Goal: Find specific page/section: Find specific page/section

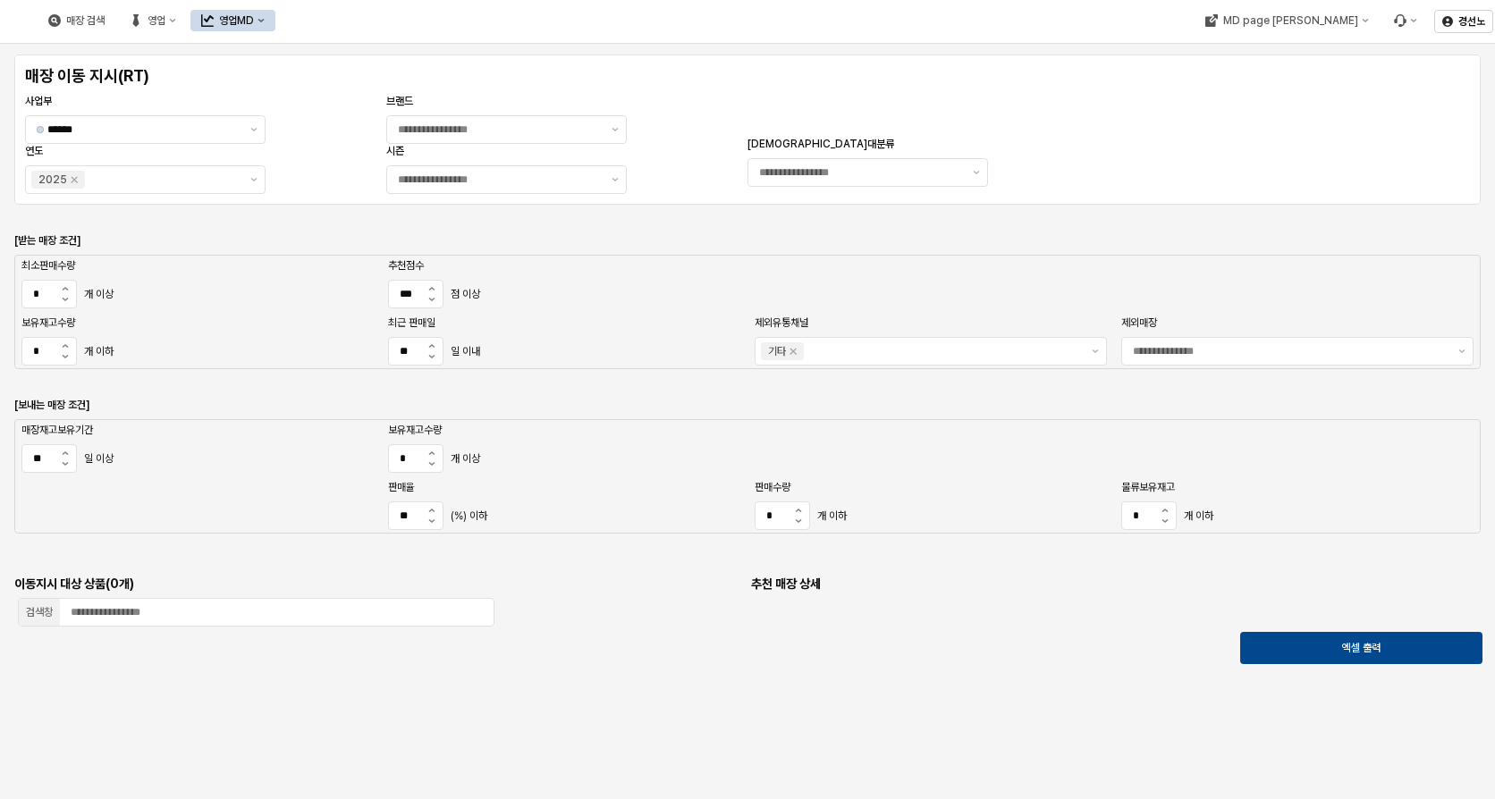
click at [275, 21] on button "영업MD" at bounding box center [232, 20] width 85 height 21
click at [731, 21] on div "매장 검색 영업 영업MD" at bounding box center [615, 21] width 1231 height 38
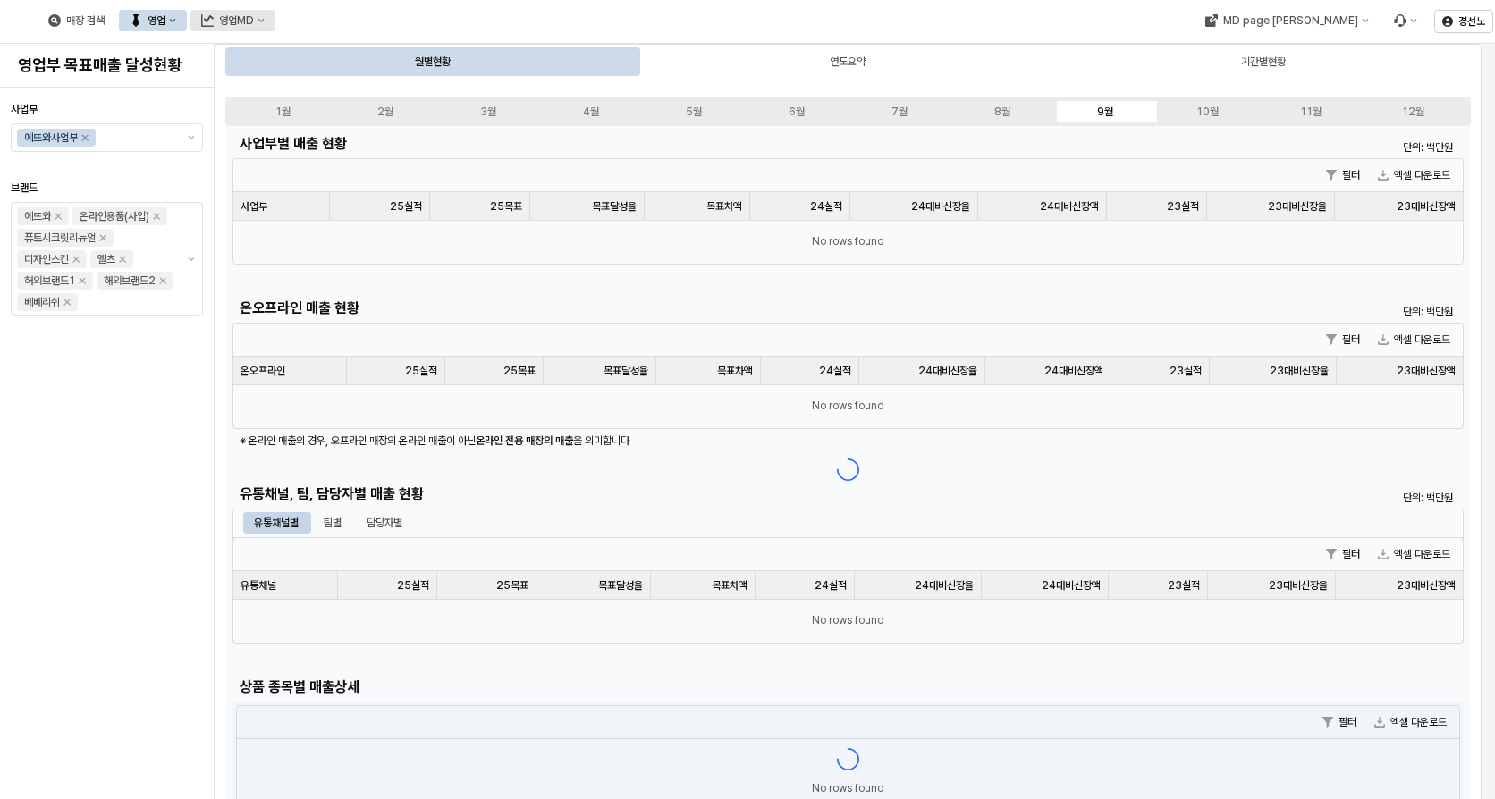
click at [254, 18] on div "영업MD" at bounding box center [236, 20] width 35 height 13
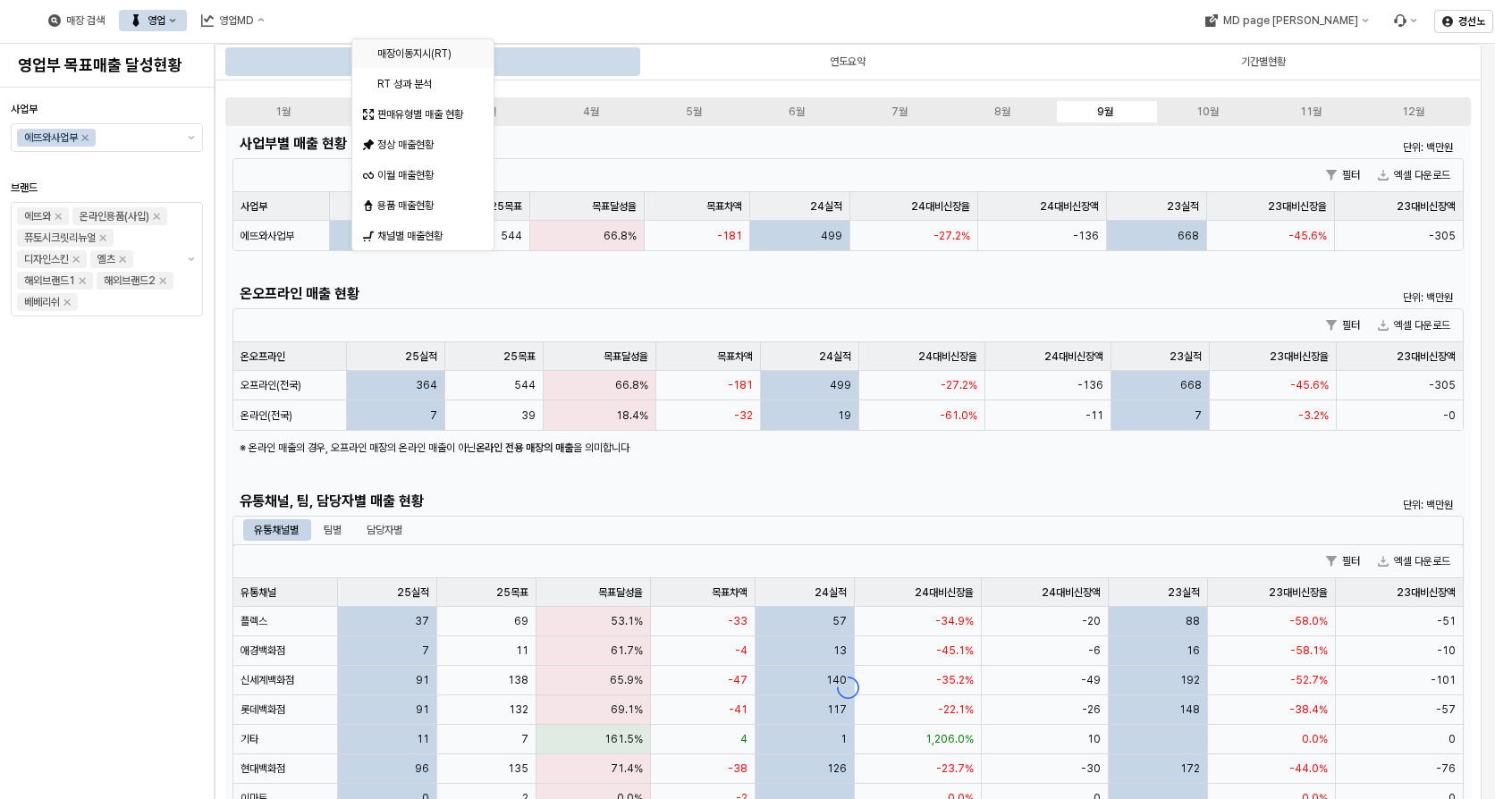
click at [431, 50] on div "매장이동지시(RT)" at bounding box center [424, 53] width 95 height 14
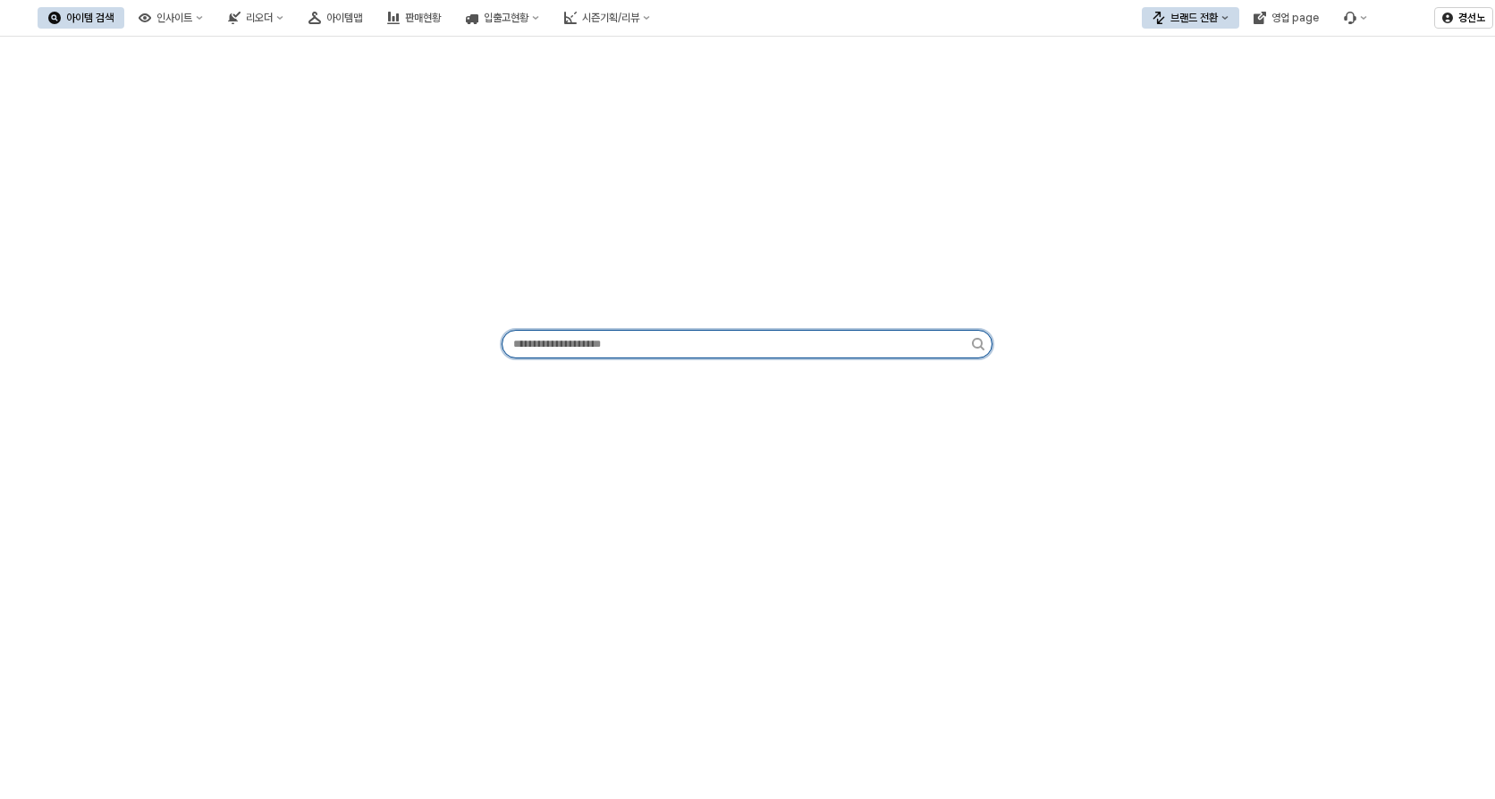
click at [767, 334] on input "App Frame" at bounding box center [736, 344] width 469 height 27
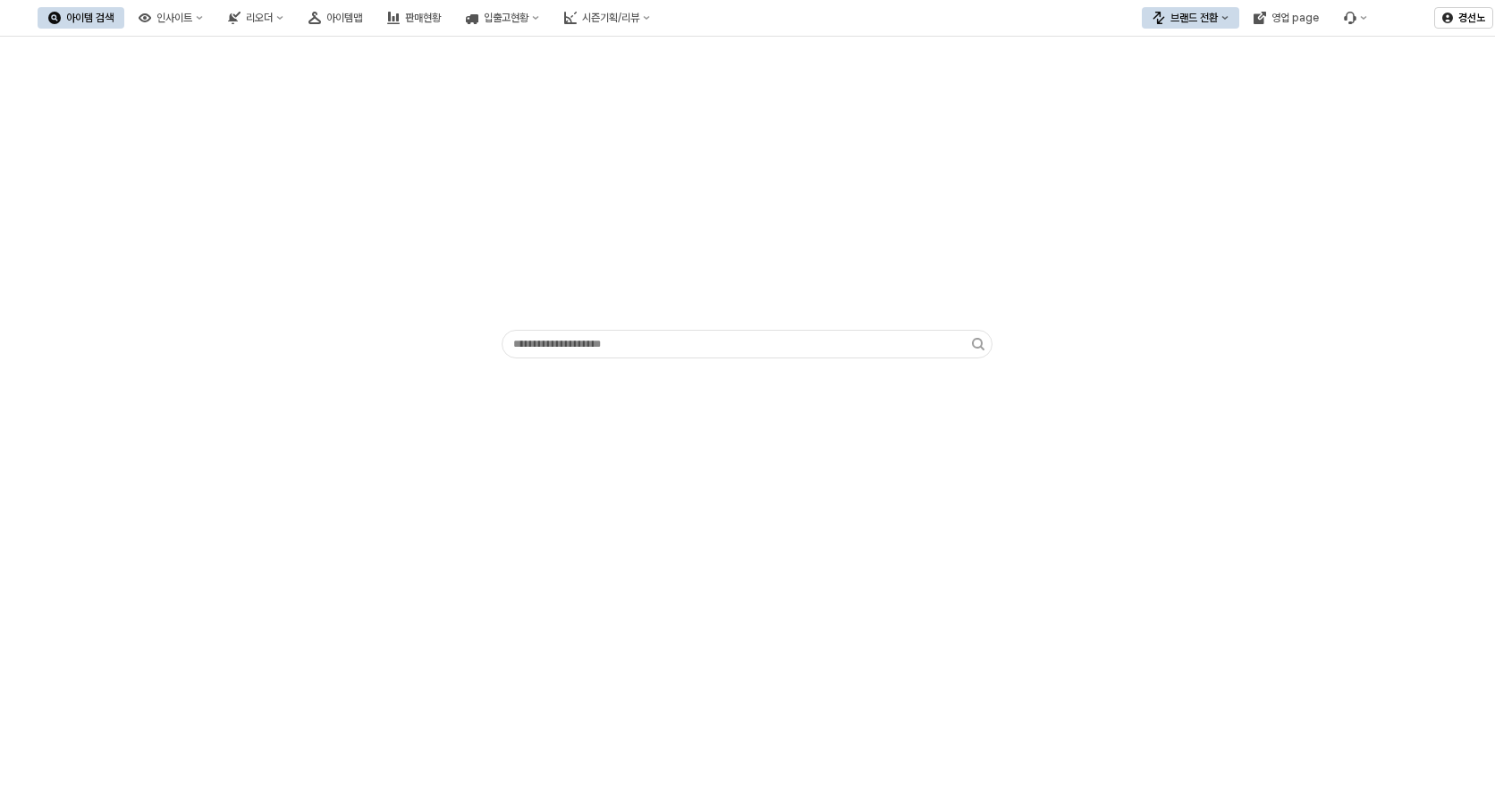
click at [1228, 19] on icon "브랜드 전환" at bounding box center [1224, 17] width 7 height 7
click at [1180, 75] on div "에뜨와" at bounding box center [1207, 81] width 109 height 14
click at [1295, 245] on div "App Frame" at bounding box center [747, 205] width 1473 height 322
